Goal: Check status

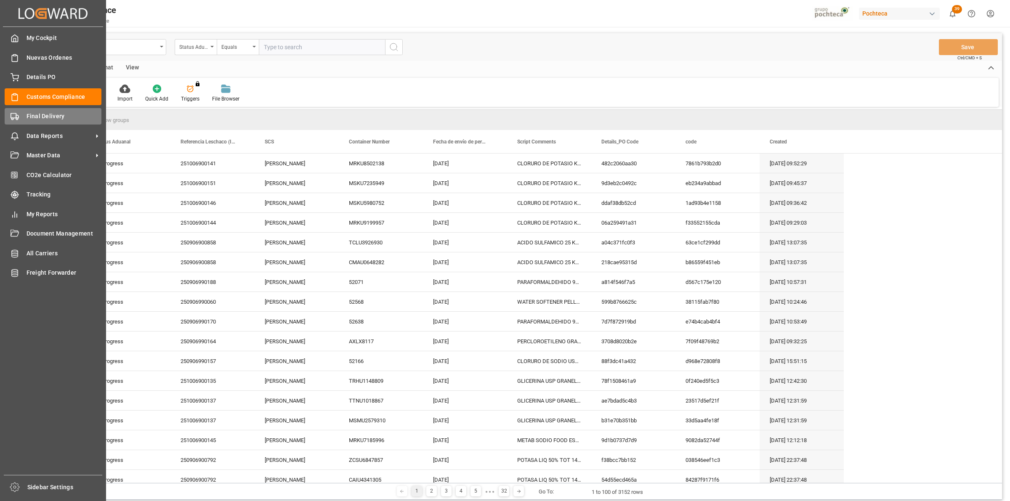
click at [22, 116] on div "Final Delivery Final Delivery" at bounding box center [53, 116] width 97 height 16
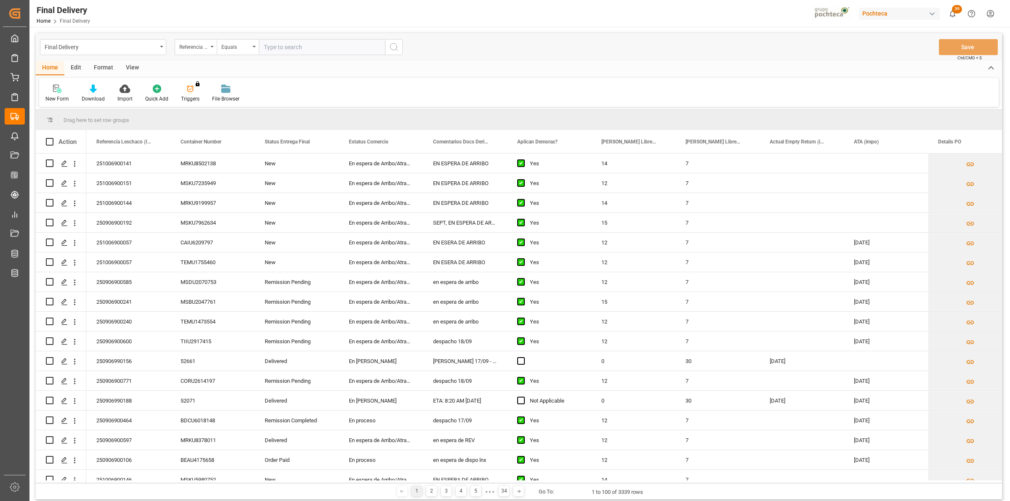
click at [135, 68] on div "View" at bounding box center [132, 68] width 26 height 14
click at [59, 93] on div "Default" at bounding box center [53, 93] width 29 height 19
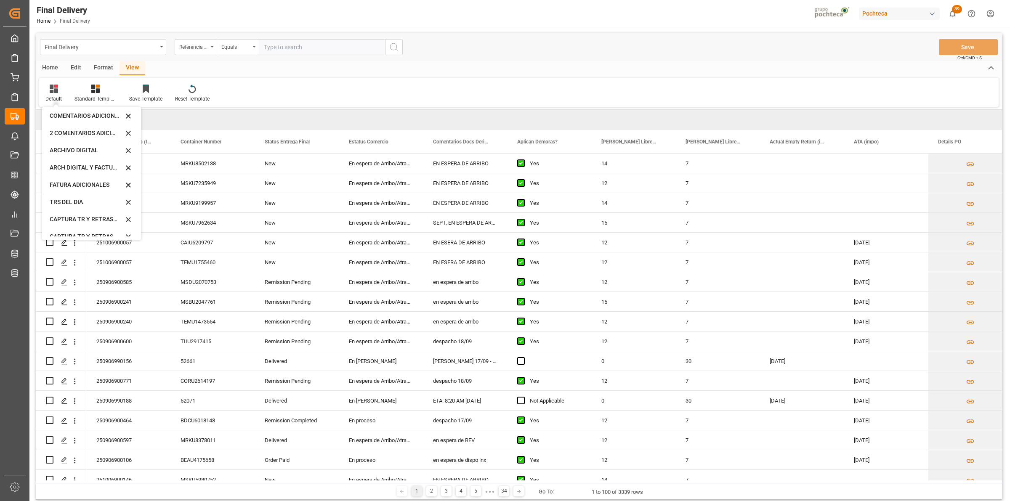
scroll to position [80, 0]
click at [95, 227] on div "CAPTURA TR Y RETRASO CON ENTREGA Y SUCURSAL" at bounding box center [87, 228] width 74 height 9
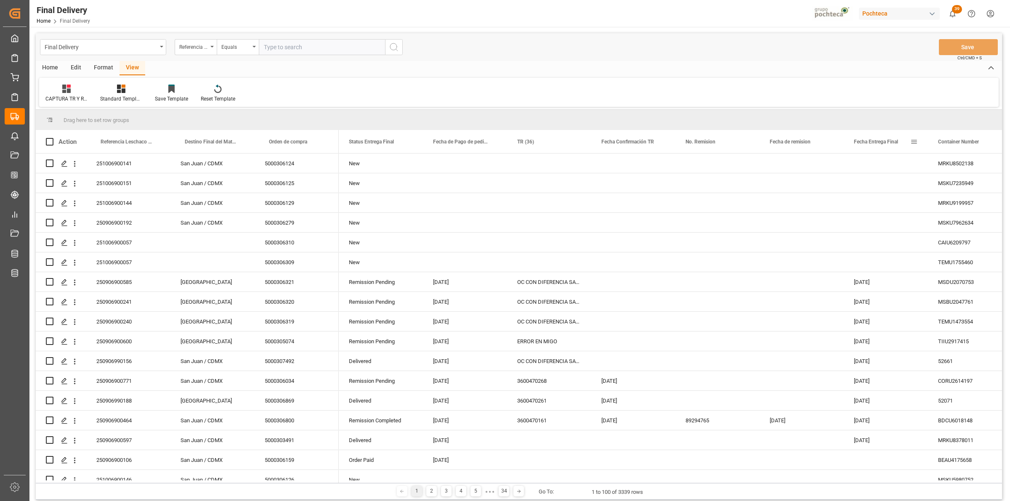
click at [911, 142] on span at bounding box center [914, 142] width 8 height 8
click at [963, 146] on span "filter" at bounding box center [962, 143] width 8 height 8
click at [987, 183] on input "date" at bounding box center [952, 187] width 82 height 17
type input "[DATE]"
click at [962, 214] on button "Apply" at bounding box center [964, 213] width 16 height 8
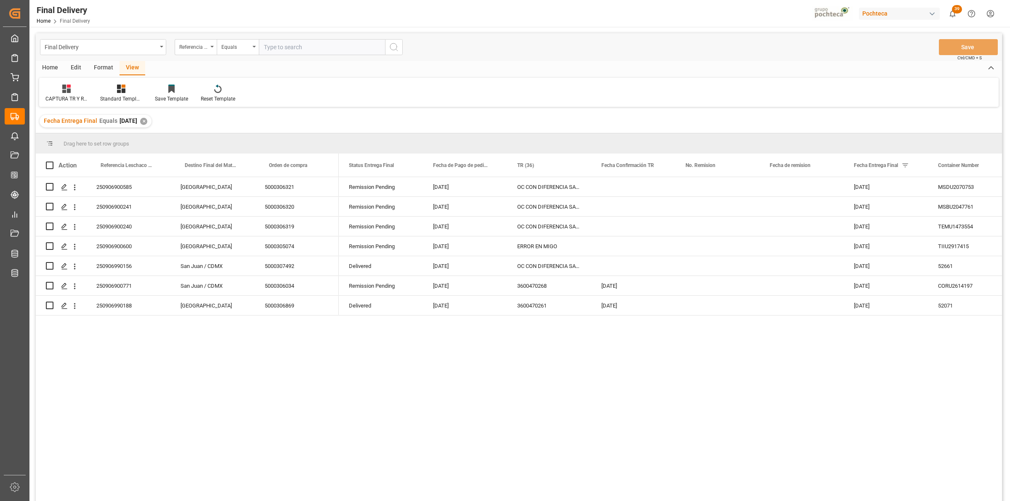
click at [99, 69] on div "Format" at bounding box center [104, 68] width 32 height 14
click at [94, 85] on icon at bounding box center [96, 86] width 7 height 3
click at [97, 117] on div "Final Delivery Referencia Leschaco (Impo) Equals Save Ctrl/CMD + S Home Edit Fo…" at bounding box center [519, 278] width 966 height 490
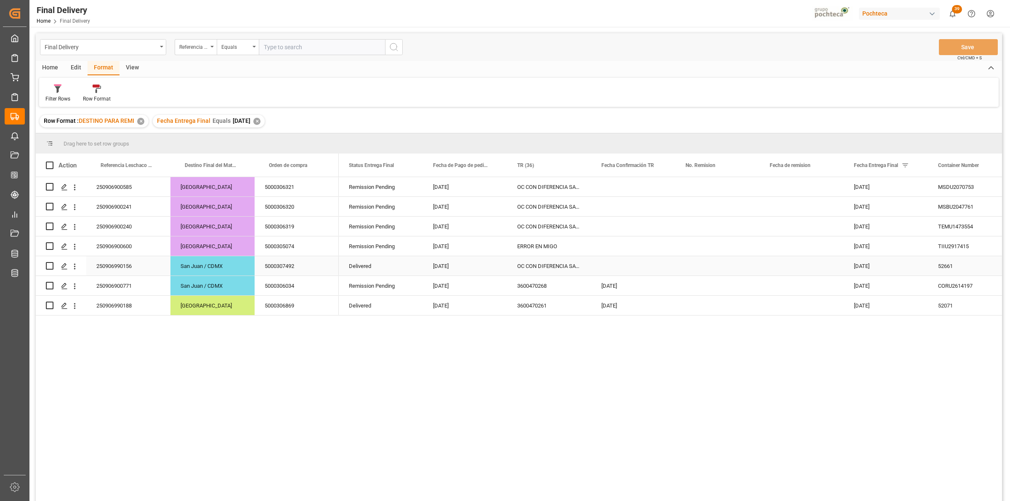
click at [308, 271] on div "5000307492" at bounding box center [297, 265] width 84 height 19
click at [546, 268] on div "OC CON DIFERENCIA SAP vs FACT" at bounding box center [549, 265] width 84 height 19
click at [624, 273] on div "Press SPACE to select this row." at bounding box center [633, 265] width 84 height 19
click at [693, 289] on div "Press SPACE to select this row." at bounding box center [717, 285] width 84 height 19
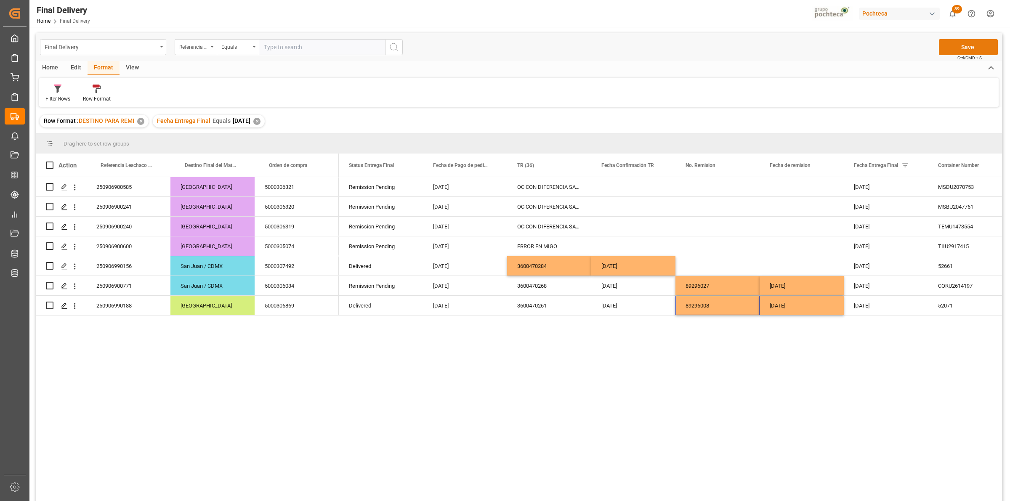
click at [962, 49] on button "Save" at bounding box center [968, 47] width 59 height 16
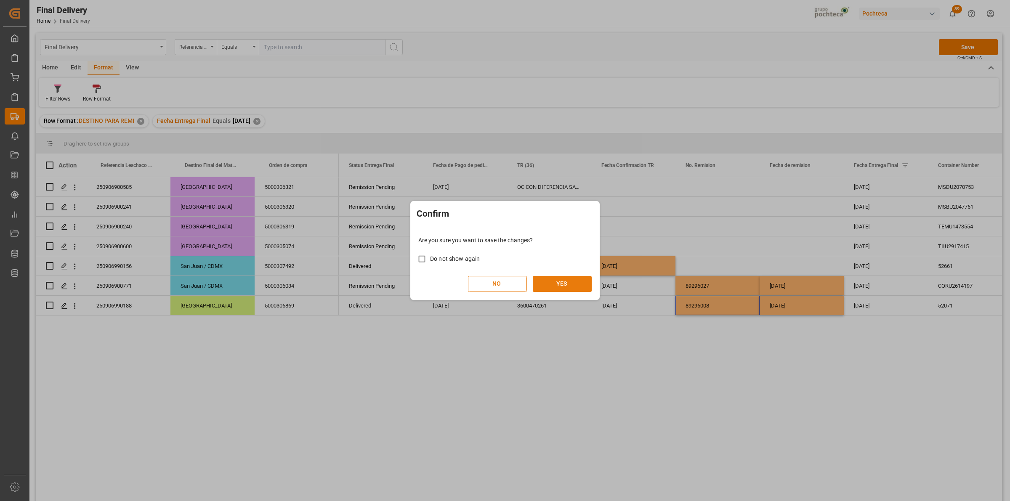
click at [571, 287] on button "YES" at bounding box center [562, 284] width 59 height 16
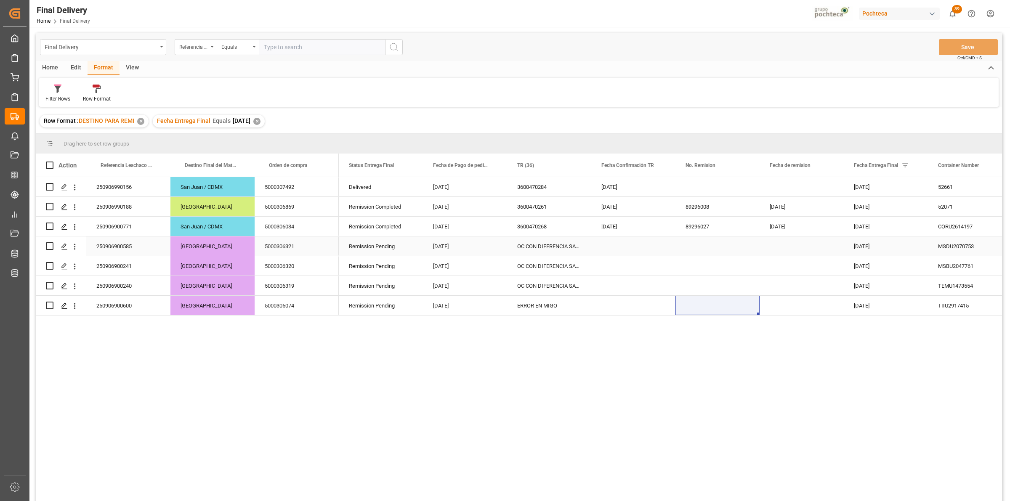
click at [625, 252] on div "Press SPACE to select this row." at bounding box center [633, 245] width 84 height 19
